Goal: Task Accomplishment & Management: Complete application form

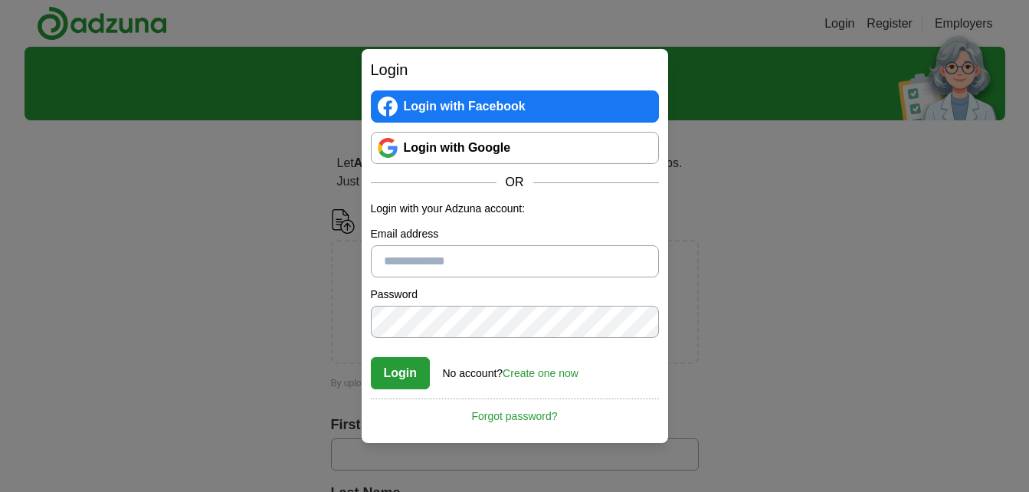
type input "**********"
click at [387, 365] on button "Login" at bounding box center [401, 373] width 60 height 32
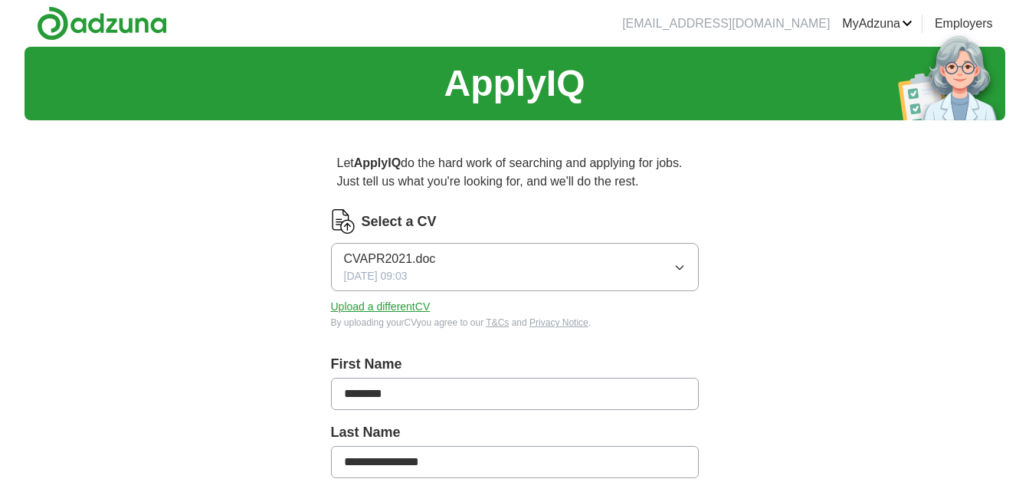
click at [391, 310] on button "Upload a different CV" at bounding box center [381, 307] width 100 height 16
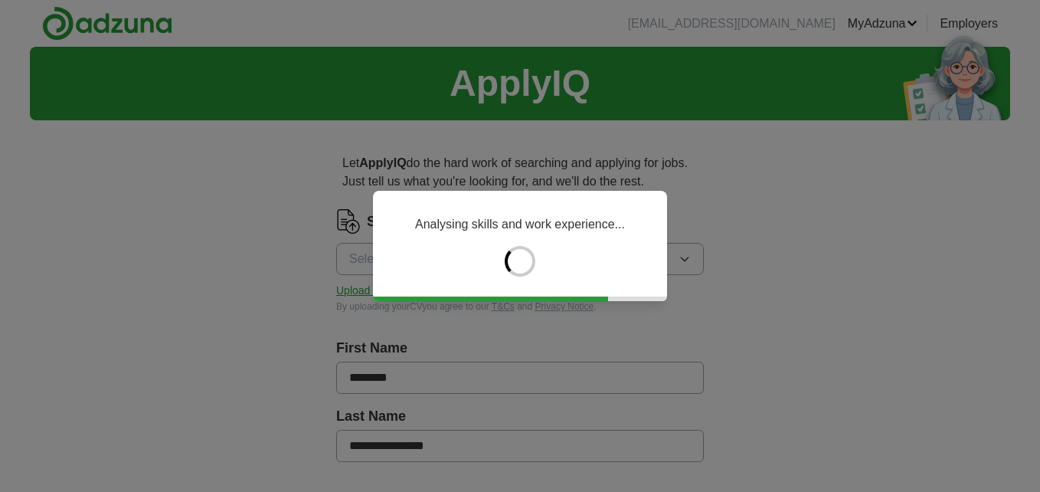
click at [911, 390] on div "Analysing skills and work experience..." at bounding box center [520, 246] width 1040 height 492
